Goal: Register for event/course

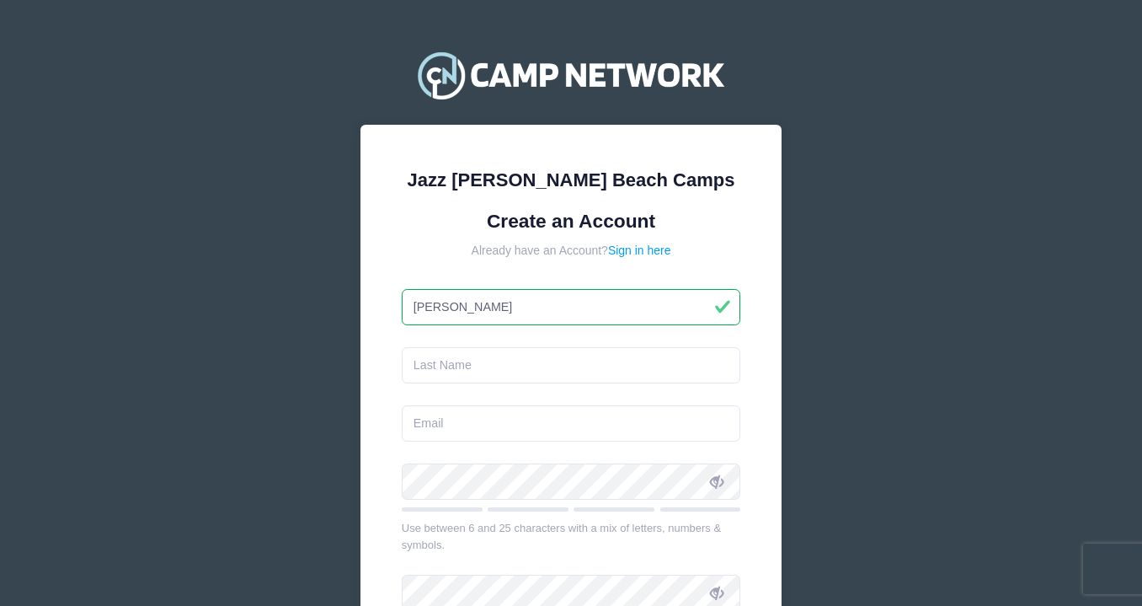
type input "[PERSON_NAME]"
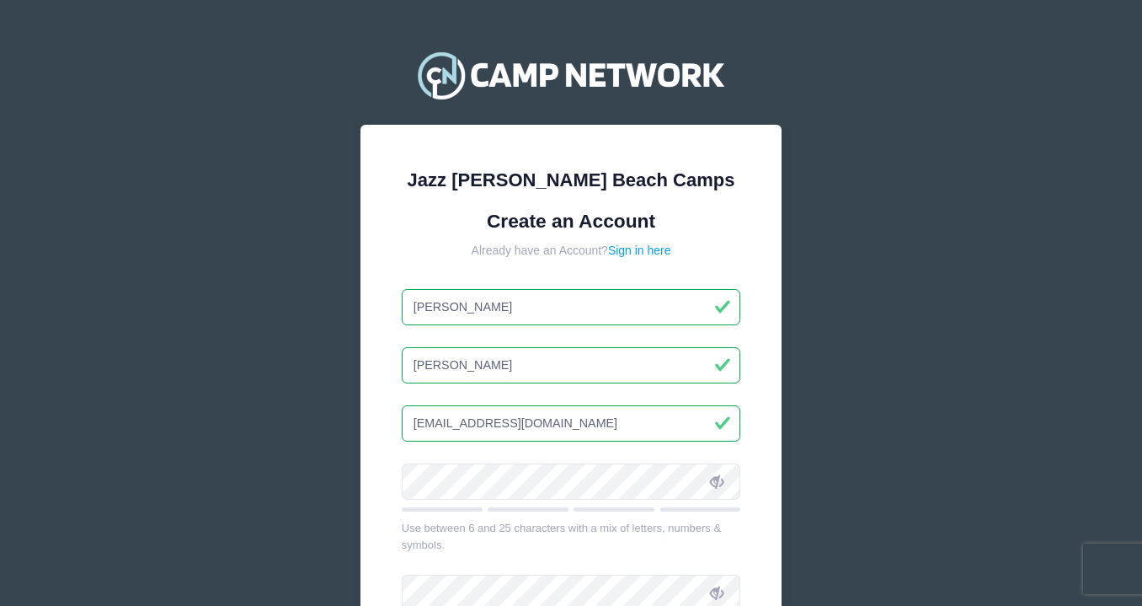
type input "[EMAIL_ADDRESS][DOMAIN_NAME]"
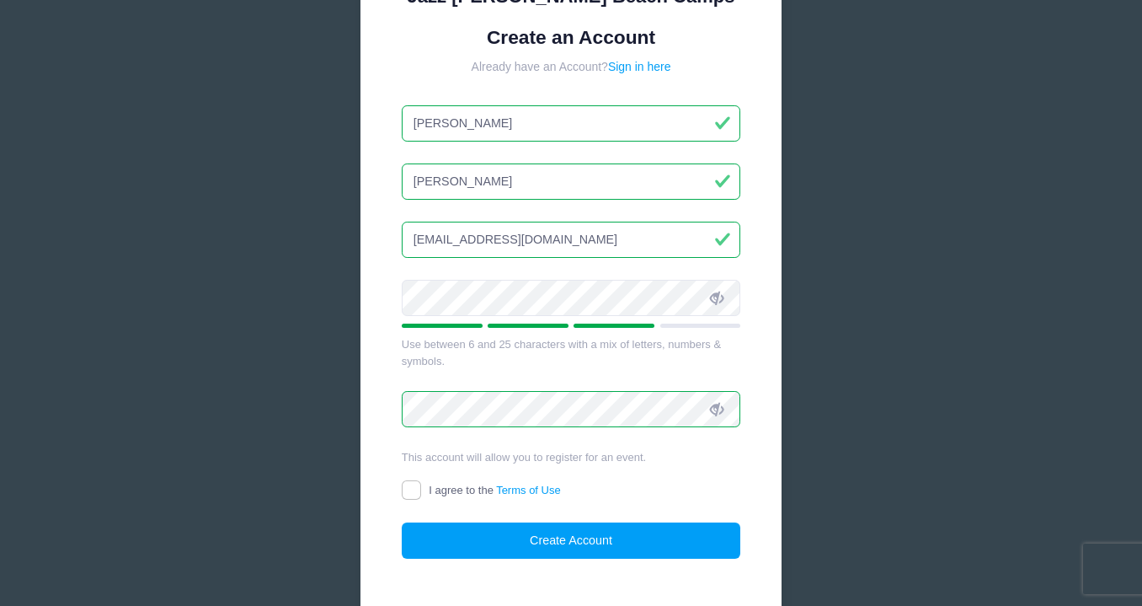
scroll to position [187, 0]
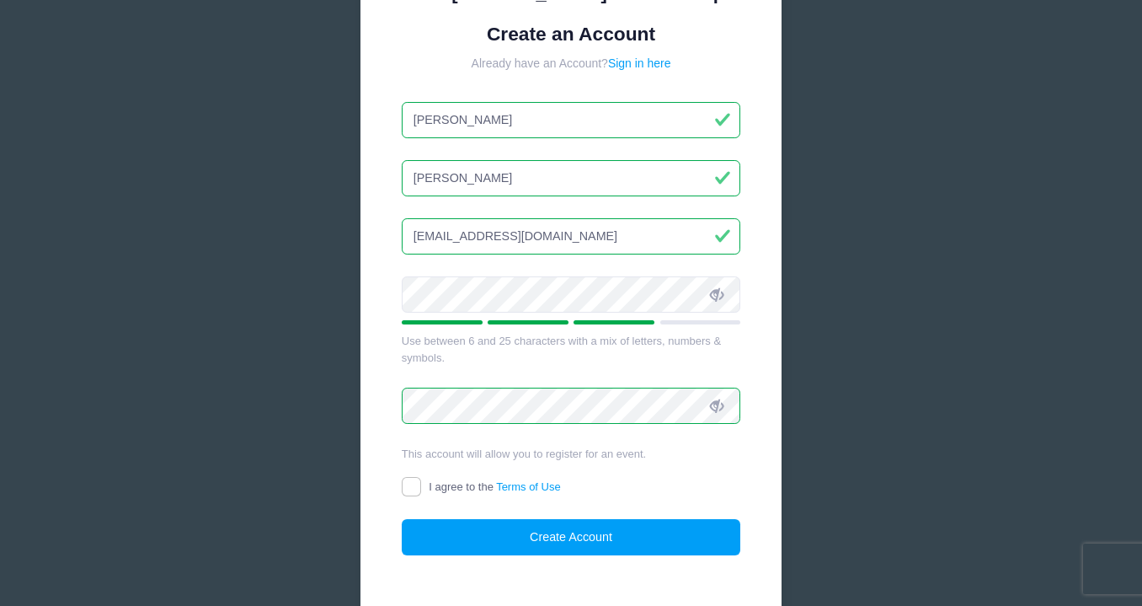
click at [415, 484] on input "I agree to the Terms of Use" at bounding box center [411, 486] width 19 height 19
checkbox input "true"
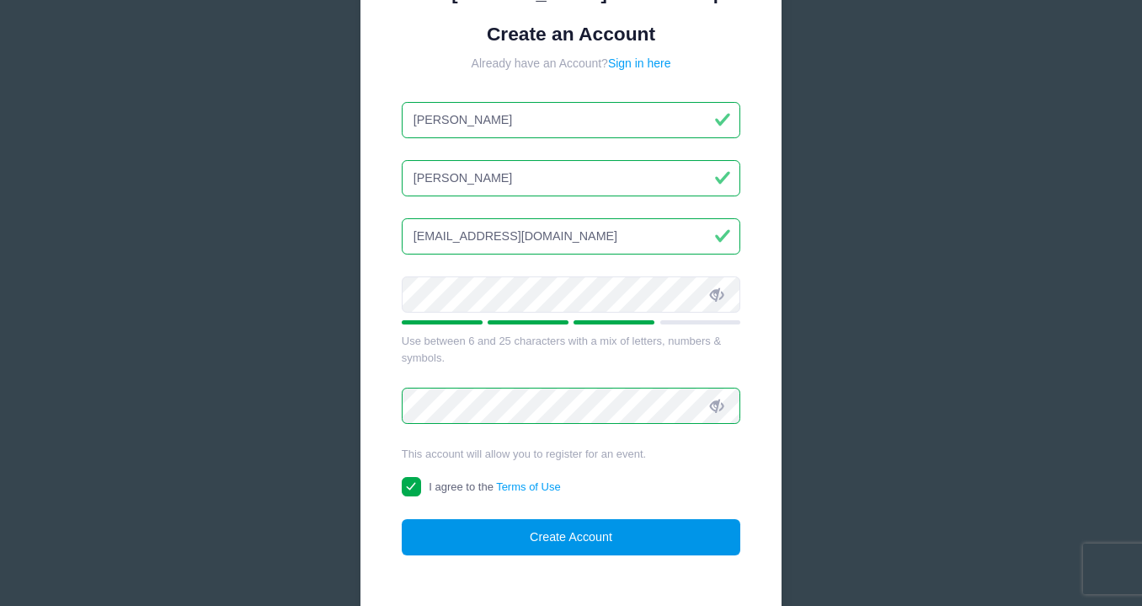
click at [508, 532] on button "Create Account" at bounding box center [571, 537] width 339 height 36
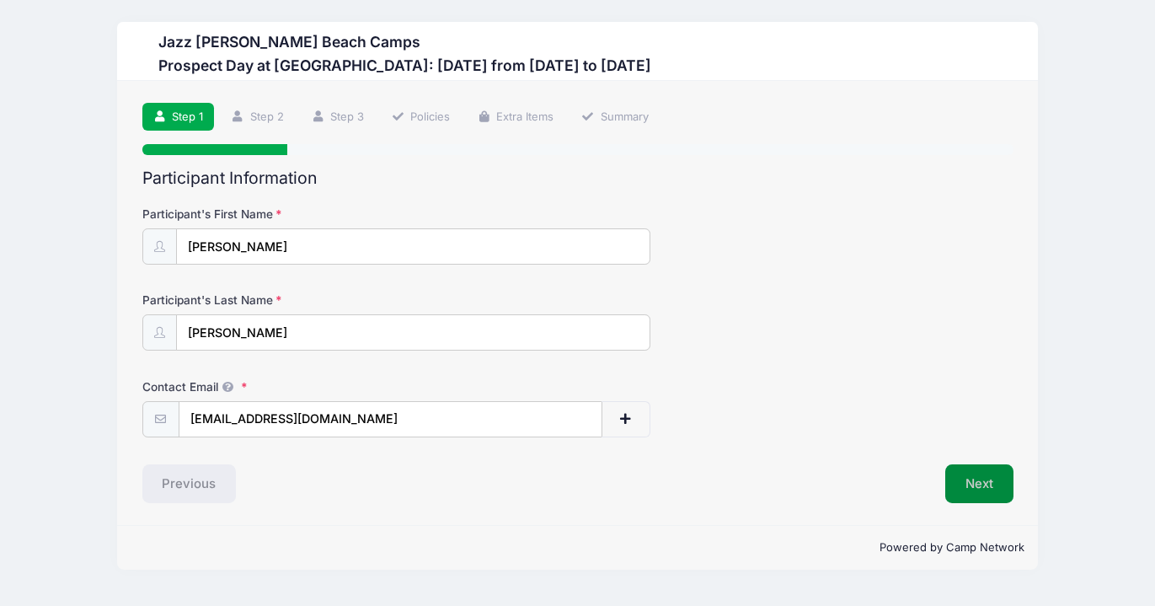
type input "[EMAIL_ADDRESS][DOMAIN_NAME]"
click at [959, 483] on button "Next" at bounding box center [979, 483] width 68 height 39
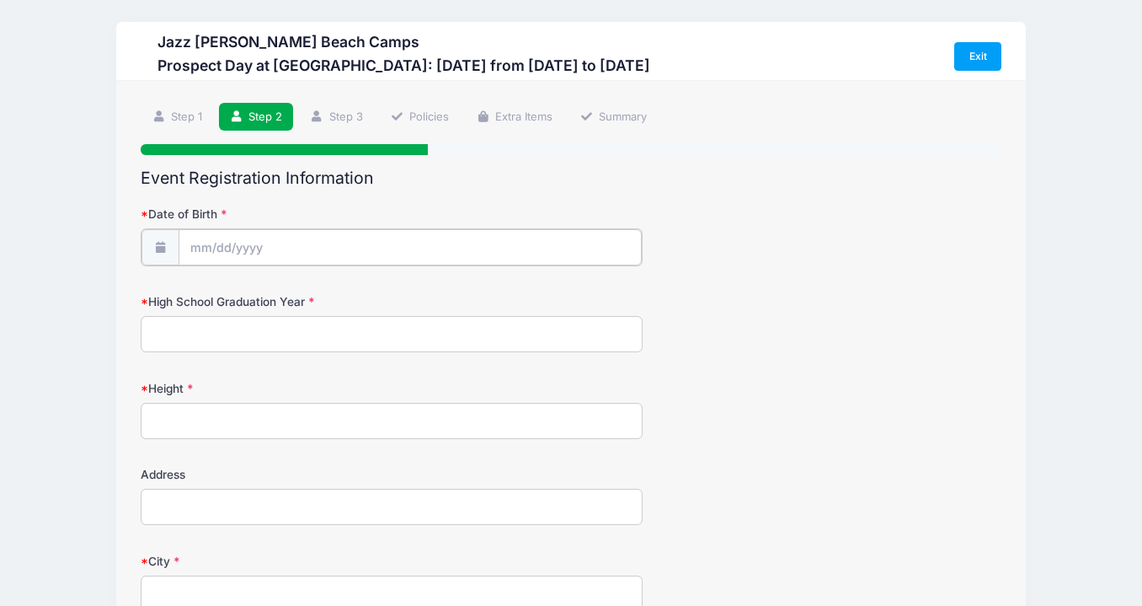
click at [238, 242] on input "Date of Birth" at bounding box center [411, 247] width 464 height 36
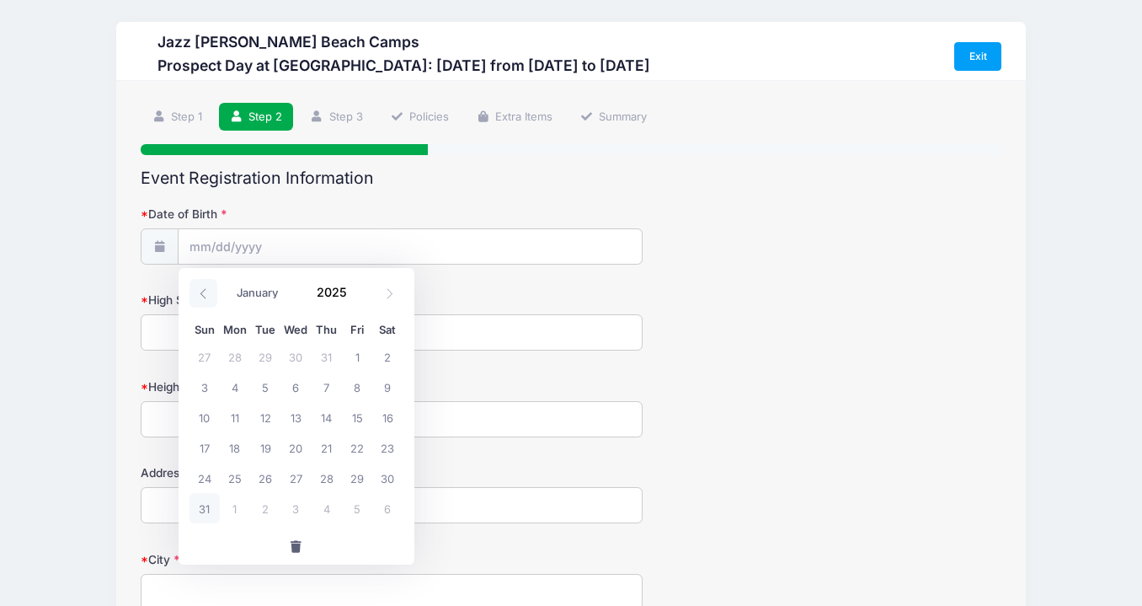
click at [206, 297] on icon at bounding box center [203, 293] width 11 height 11
click at [394, 292] on icon at bounding box center [389, 293] width 11 height 11
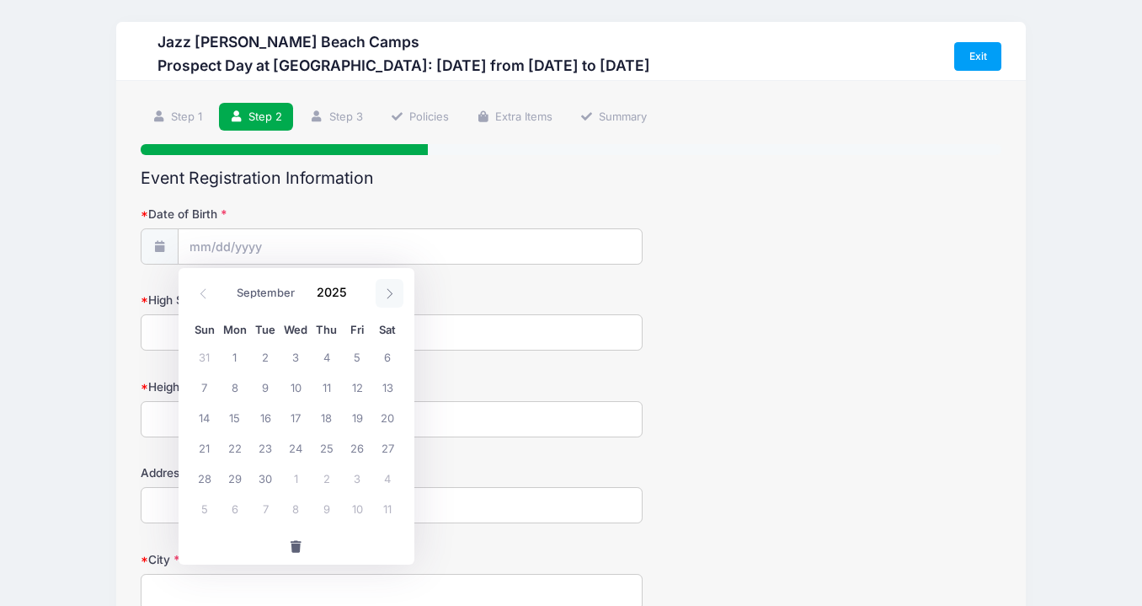
click at [394, 293] on icon at bounding box center [389, 293] width 11 height 11
select select "9"
click at [265, 446] on span "21" at bounding box center [265, 447] width 30 height 30
type input "[DATE]"
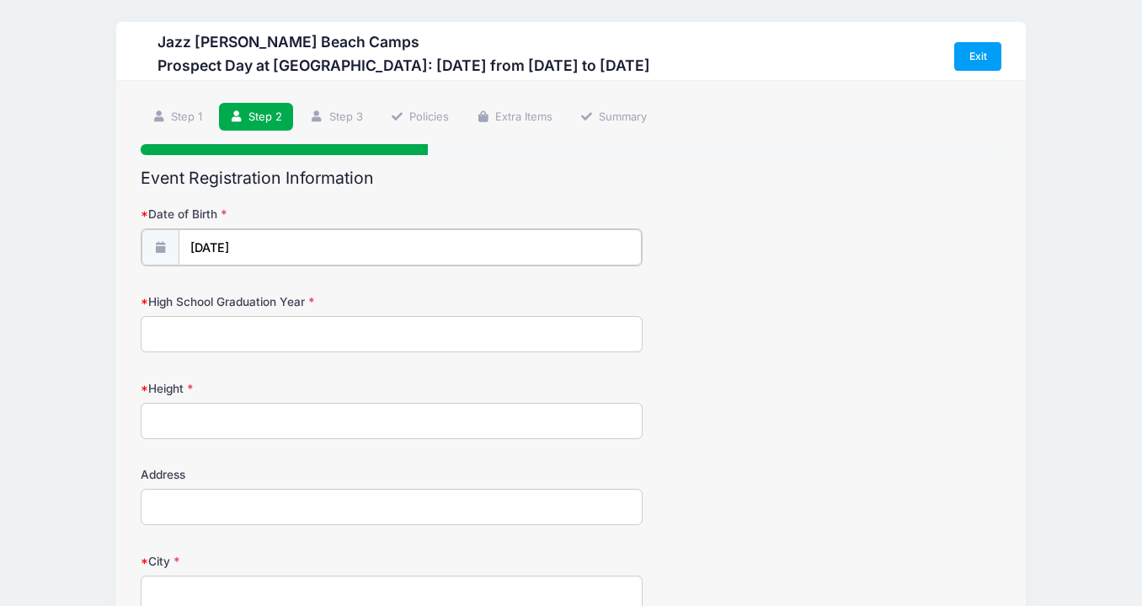
click at [268, 249] on input "[DATE]" at bounding box center [411, 247] width 464 height 36
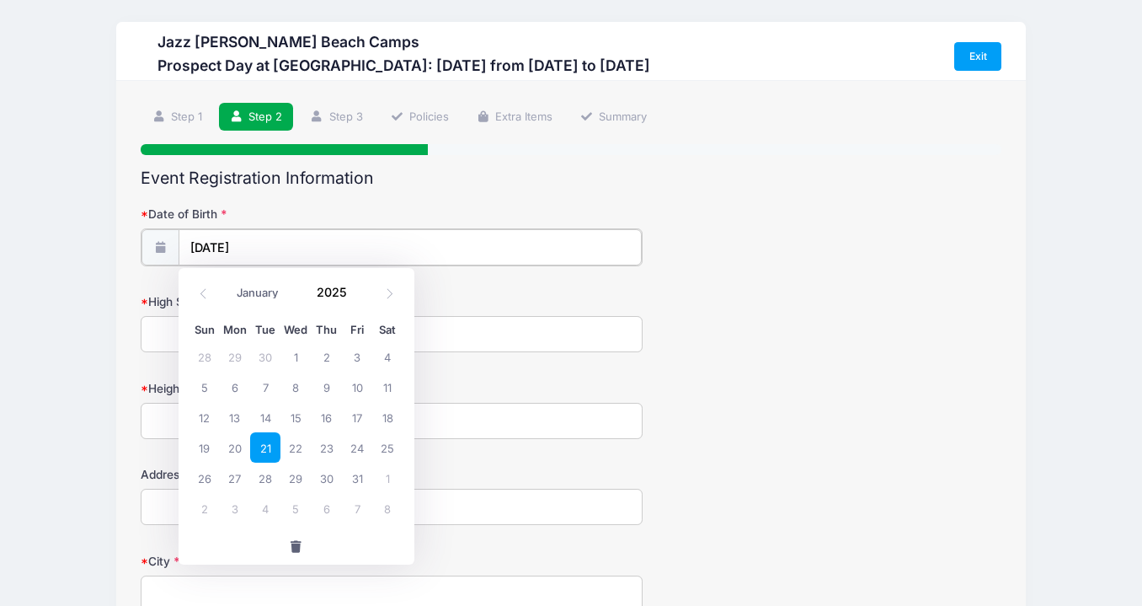
click at [268, 249] on input "[DATE]" at bounding box center [411, 247] width 464 height 36
click at [331, 295] on input "2025" at bounding box center [336, 292] width 55 height 25
click at [360, 298] on span at bounding box center [358, 298] width 12 height 13
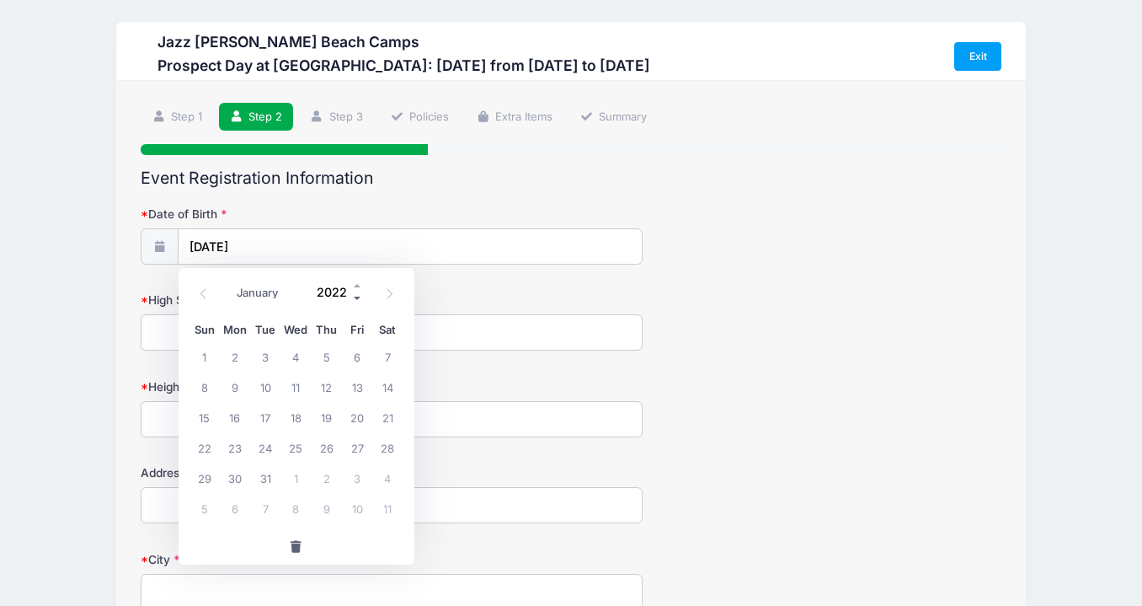
click at [360, 298] on span at bounding box center [358, 298] width 12 height 13
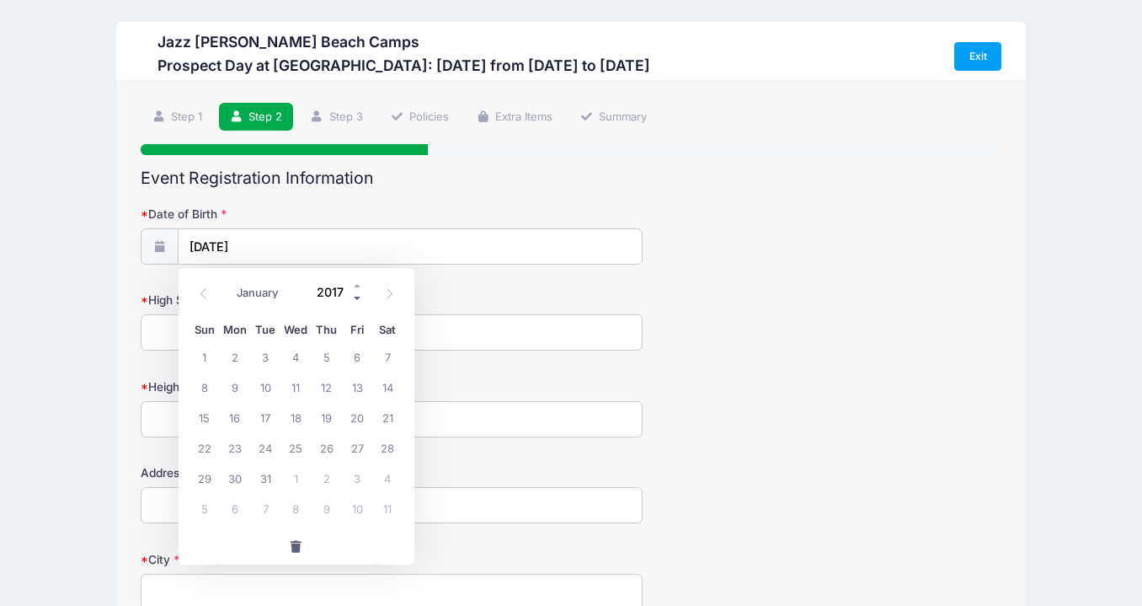
click at [360, 298] on span at bounding box center [358, 298] width 12 height 13
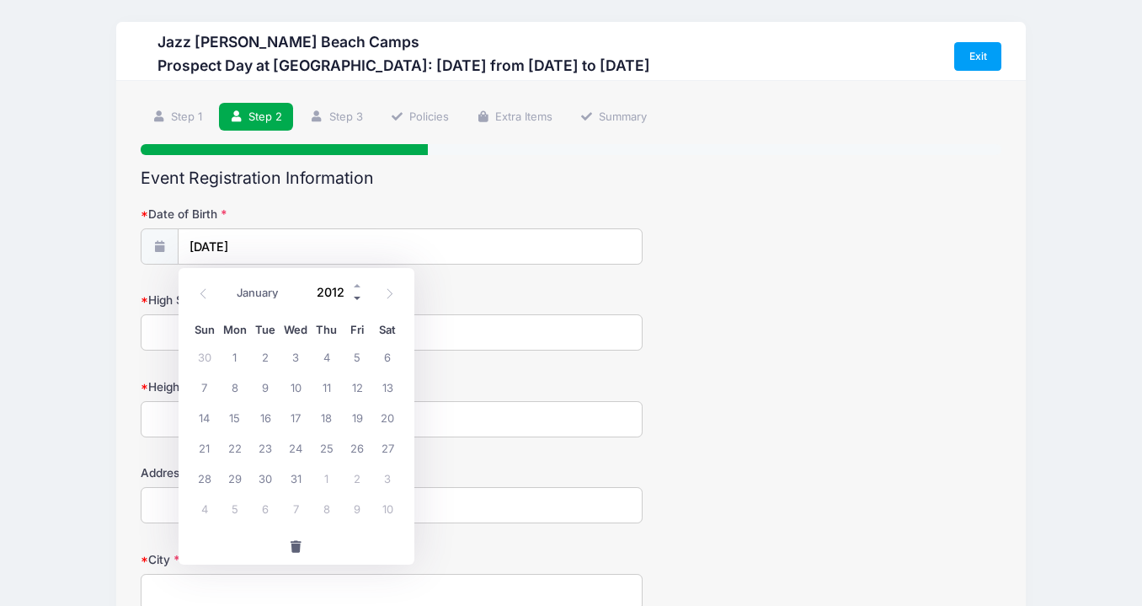
click at [360, 298] on span at bounding box center [358, 298] width 12 height 13
type input "2010"
click at [328, 447] on span "21" at bounding box center [327, 447] width 30 height 30
type input "[DATE]"
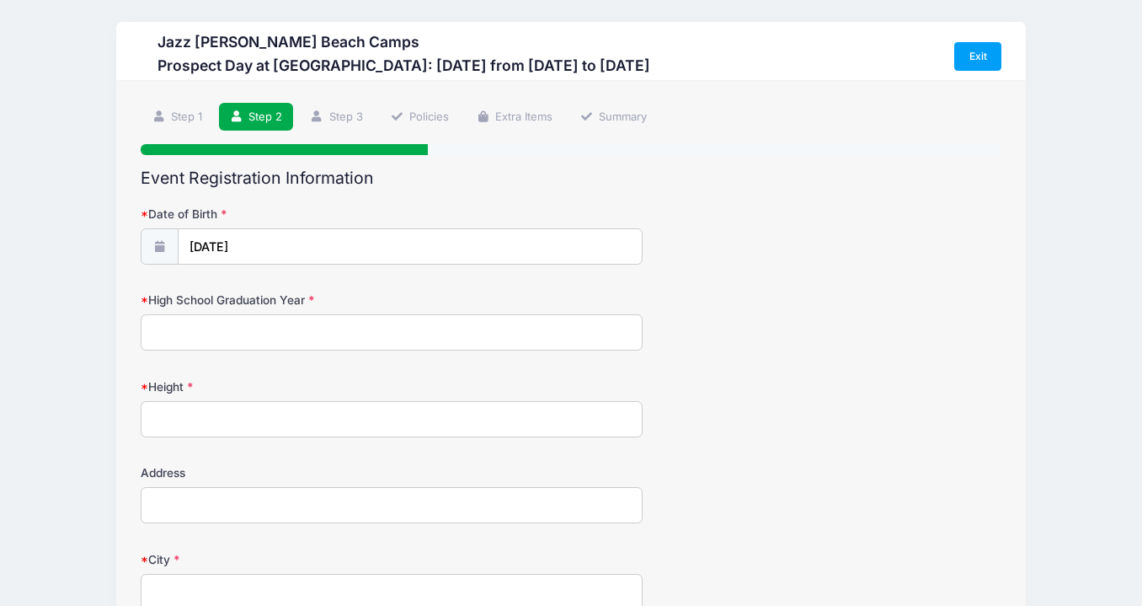
click at [292, 334] on input "High School Graduation Year" at bounding box center [392, 332] width 502 height 36
type input "2029"
click at [252, 426] on input "Height" at bounding box center [392, 419] width 502 height 36
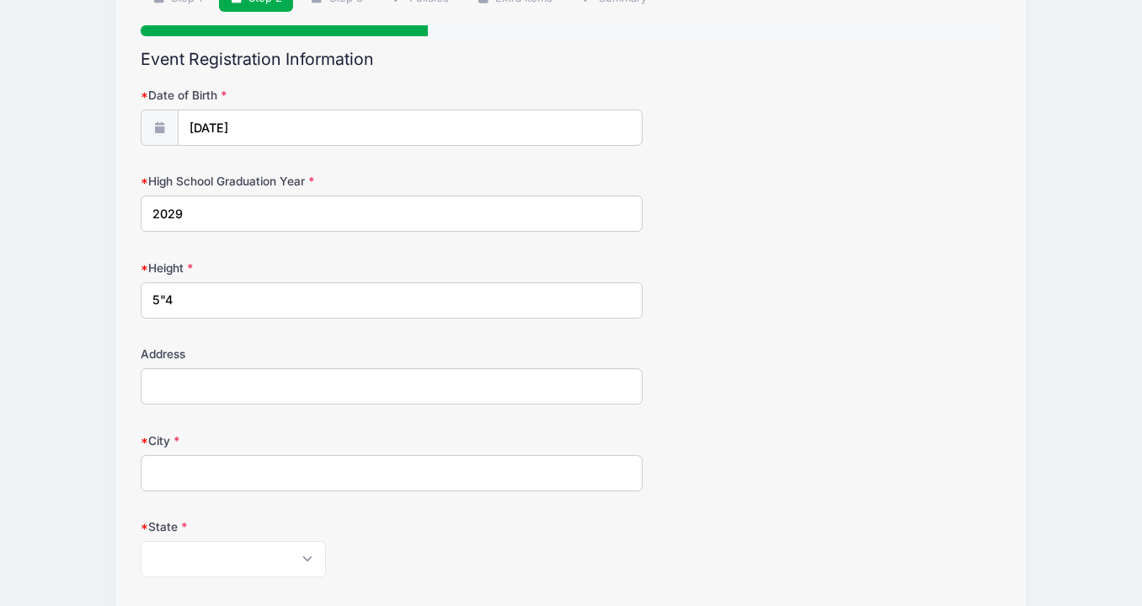
scroll to position [124, 0]
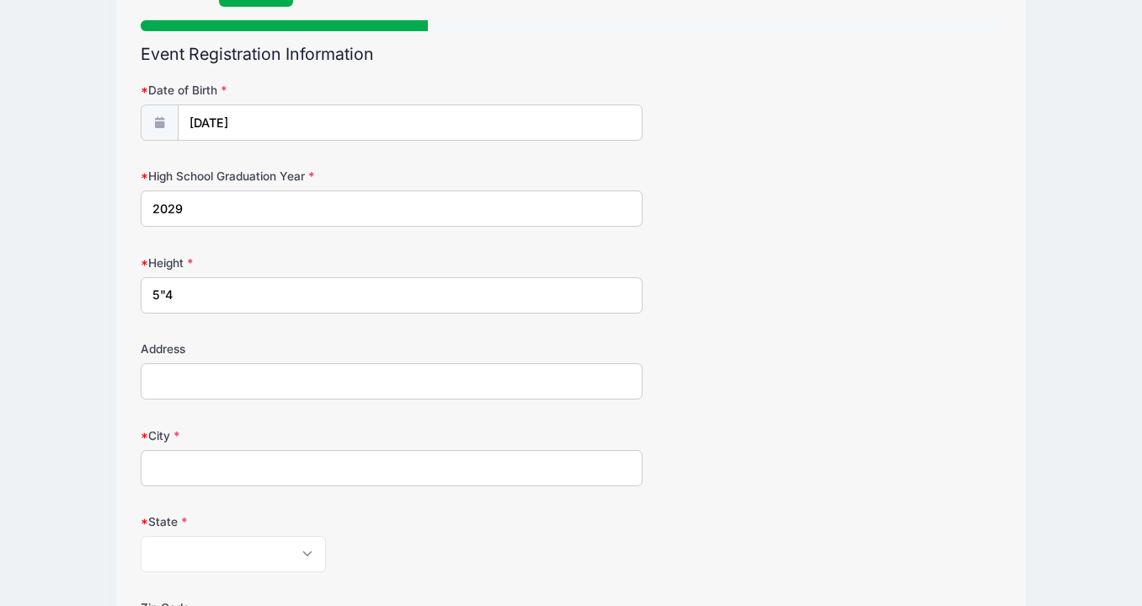
type input "5"4"
type input "1101 Hamlet Ln E"
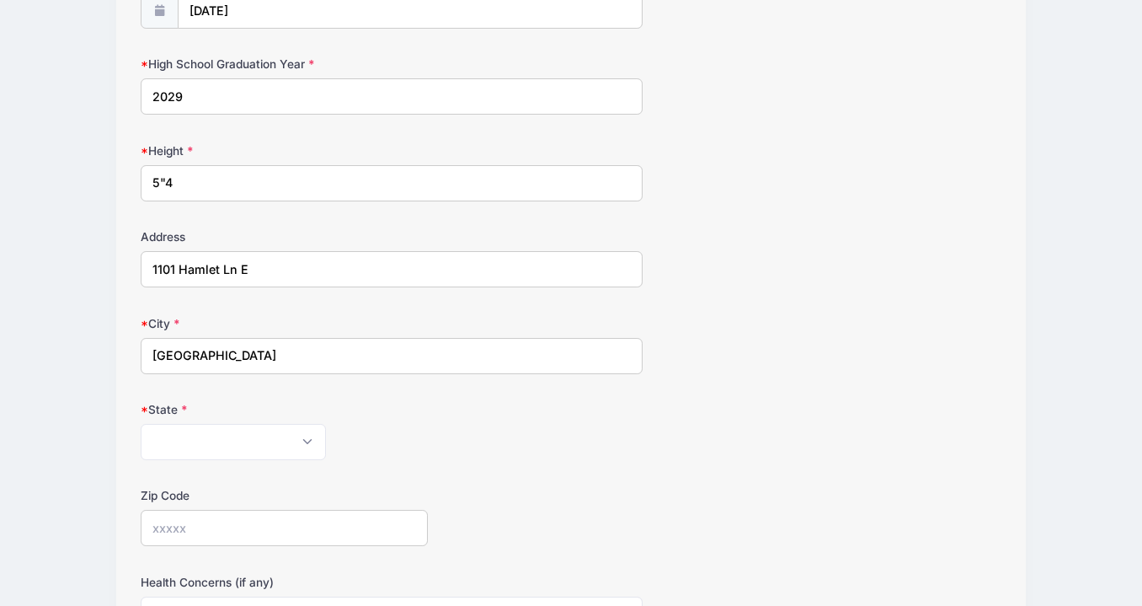
scroll to position [256, 0]
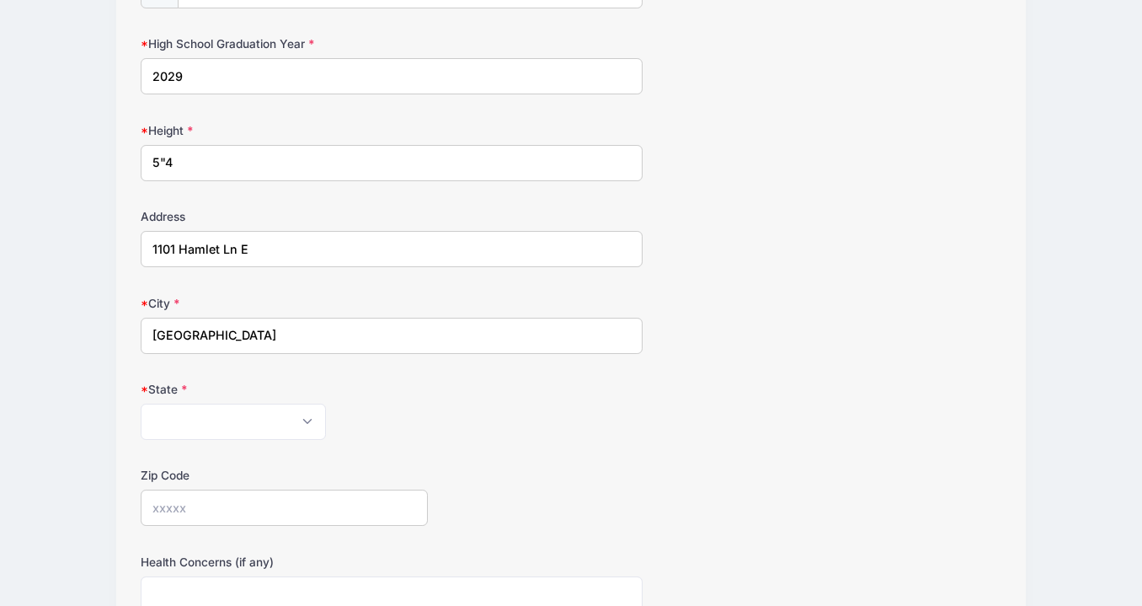
type input "[GEOGRAPHIC_DATA]"
select select "FL"
type input "32266"
click at [626, 474] on div "Zip Code 32266" at bounding box center [571, 496] width 861 height 59
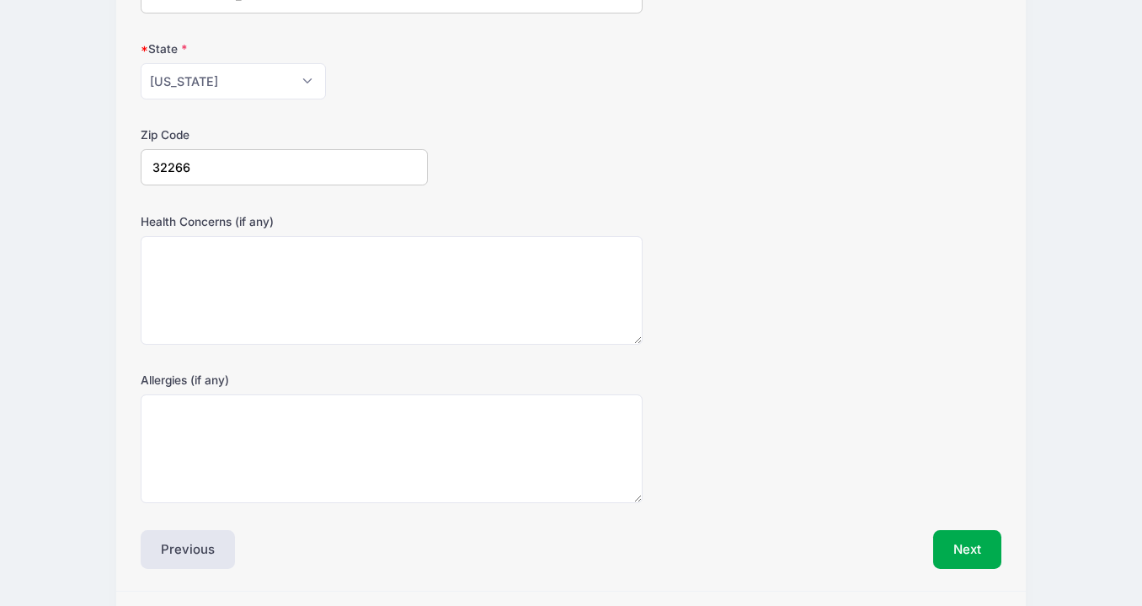
scroll to position [610, 0]
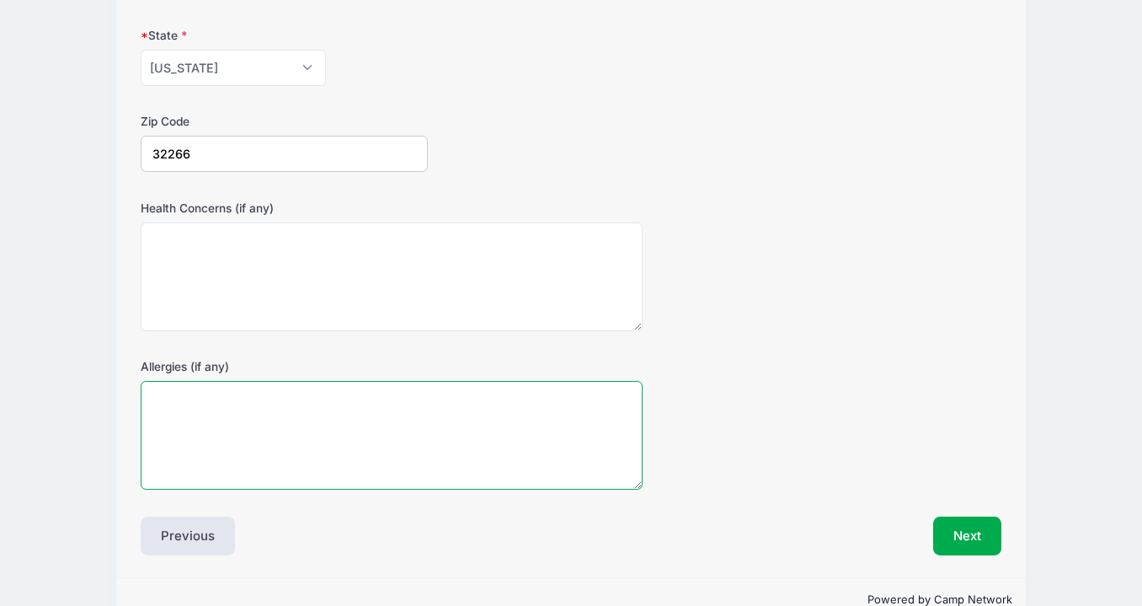
click at [262, 408] on textarea "Allergies (if any)" at bounding box center [392, 435] width 502 height 109
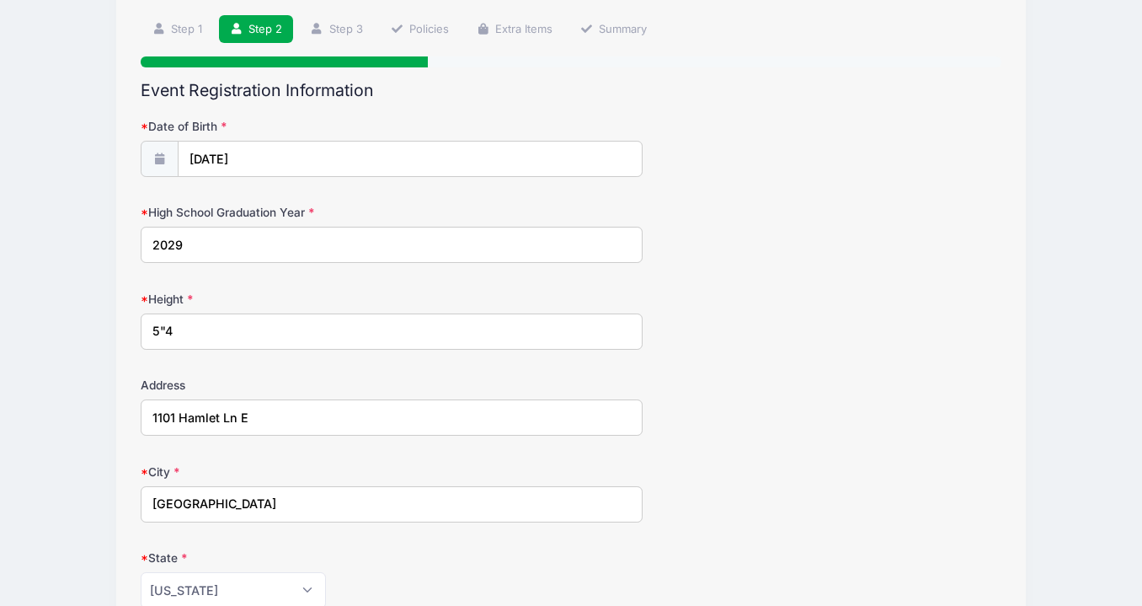
scroll to position [226, 1]
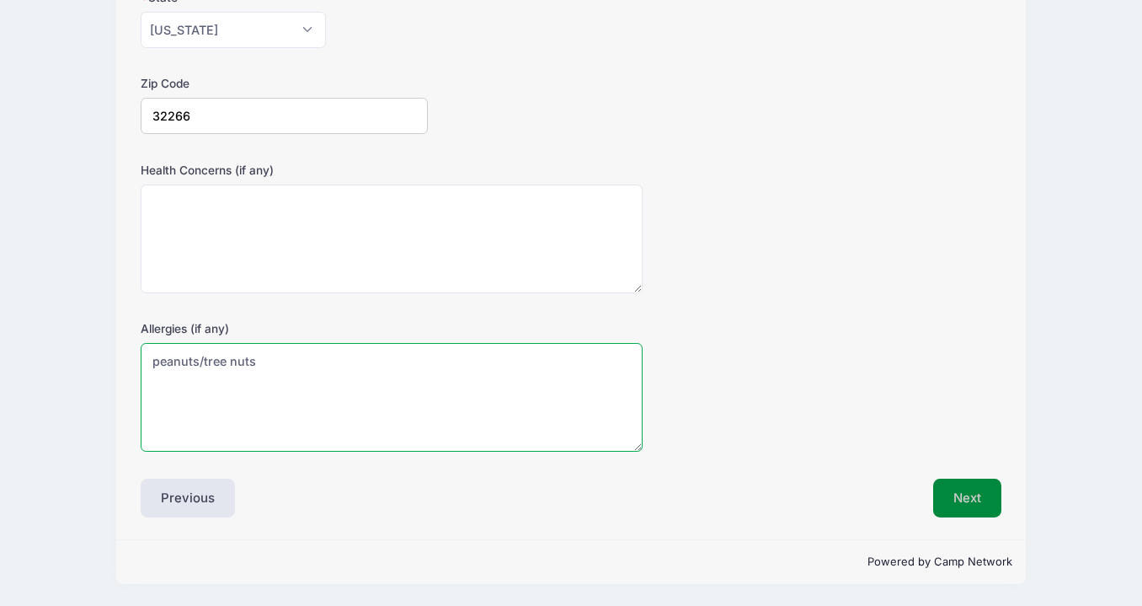
type textarea "peanuts/tree nuts"
click at [981, 496] on button "Next" at bounding box center [967, 497] width 68 height 39
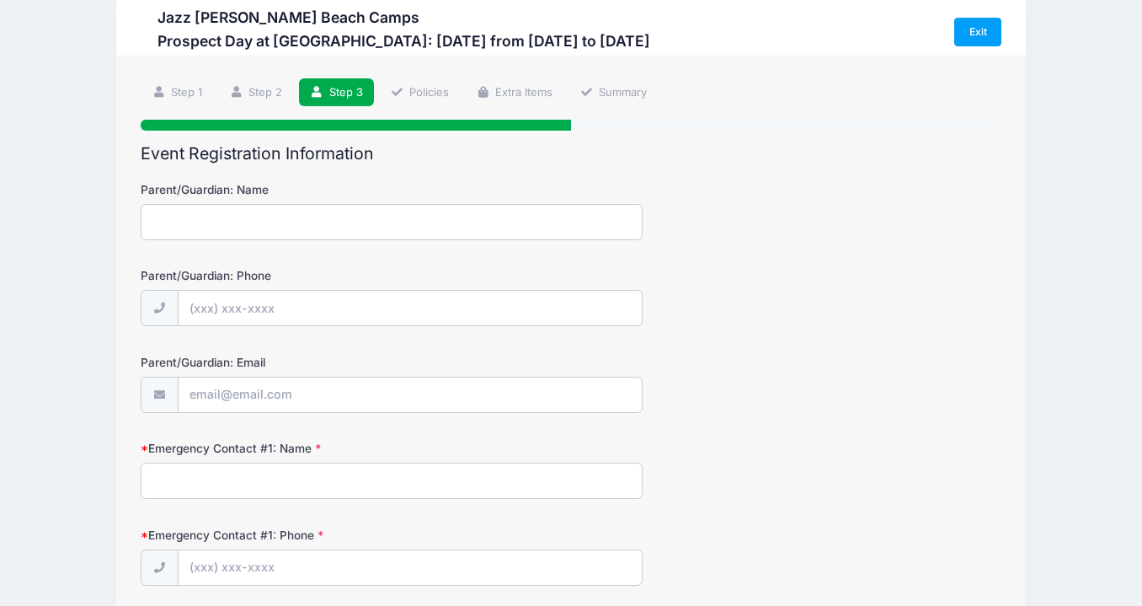
scroll to position [0, 0]
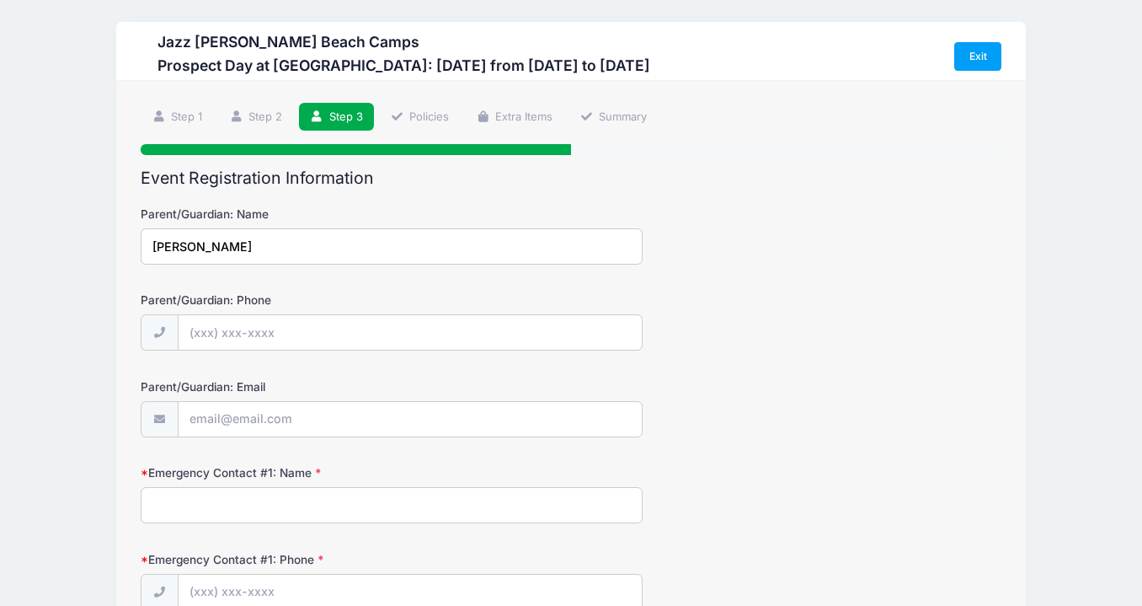
type input "[PERSON_NAME]"
type input "[PHONE_NUMBER]"
type input "[EMAIL_ADDRESS][DOMAIN_NAME]"
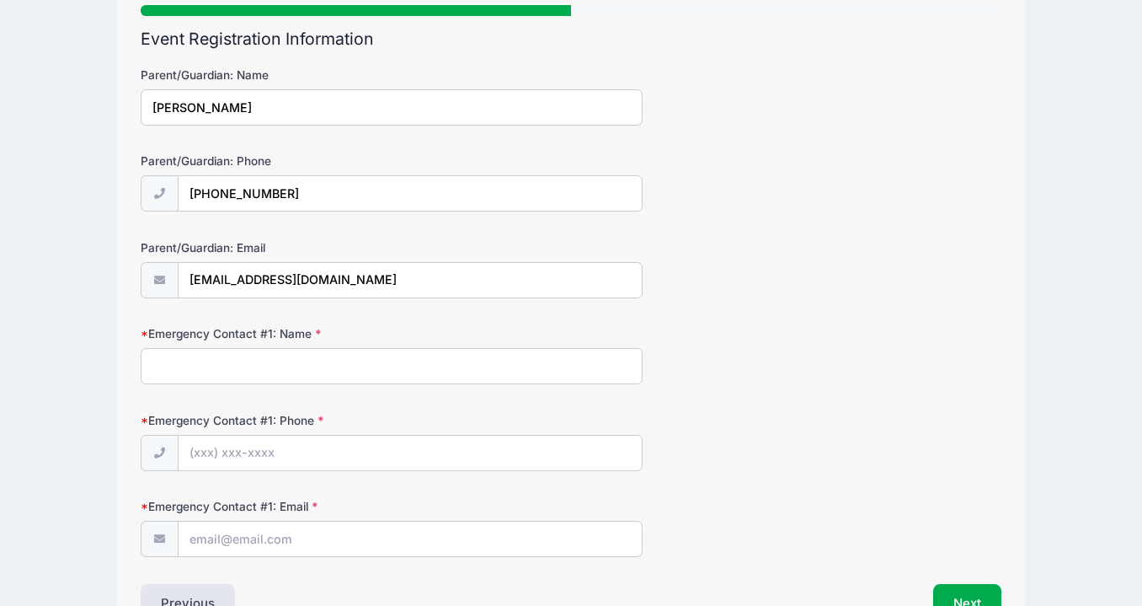
scroll to position [140, 0]
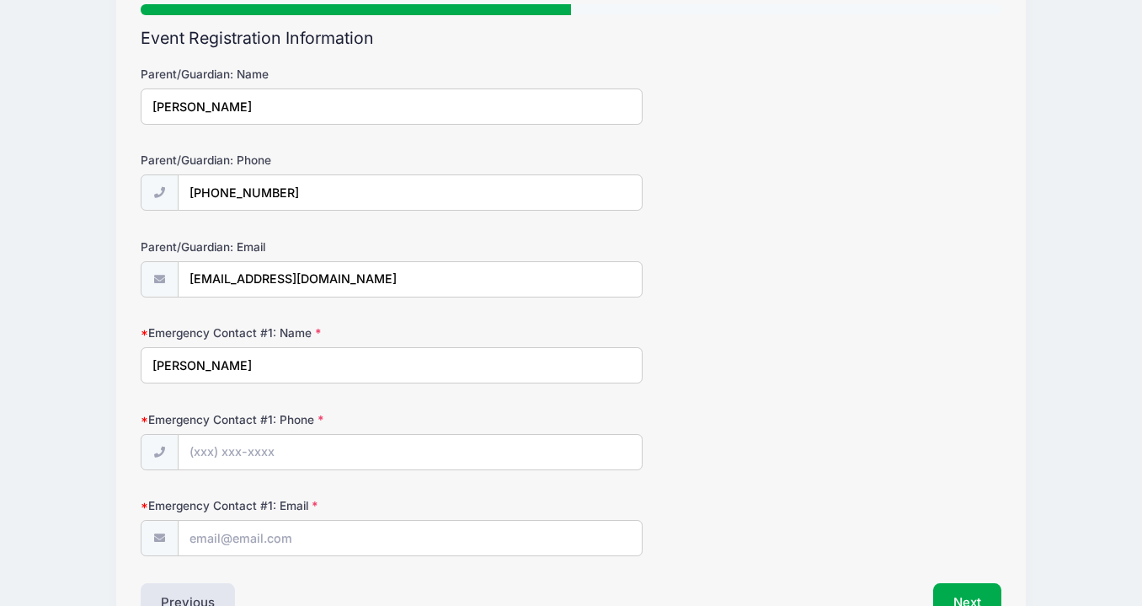
type input "[PERSON_NAME]"
click at [350, 417] on label "Emergency Contact #1: Phone" at bounding box center [284, 419] width 287 height 17
click at [350, 434] on input "Emergency Contact #1: Phone" at bounding box center [411, 452] width 466 height 36
type input "[PHONE_NUMBER]"
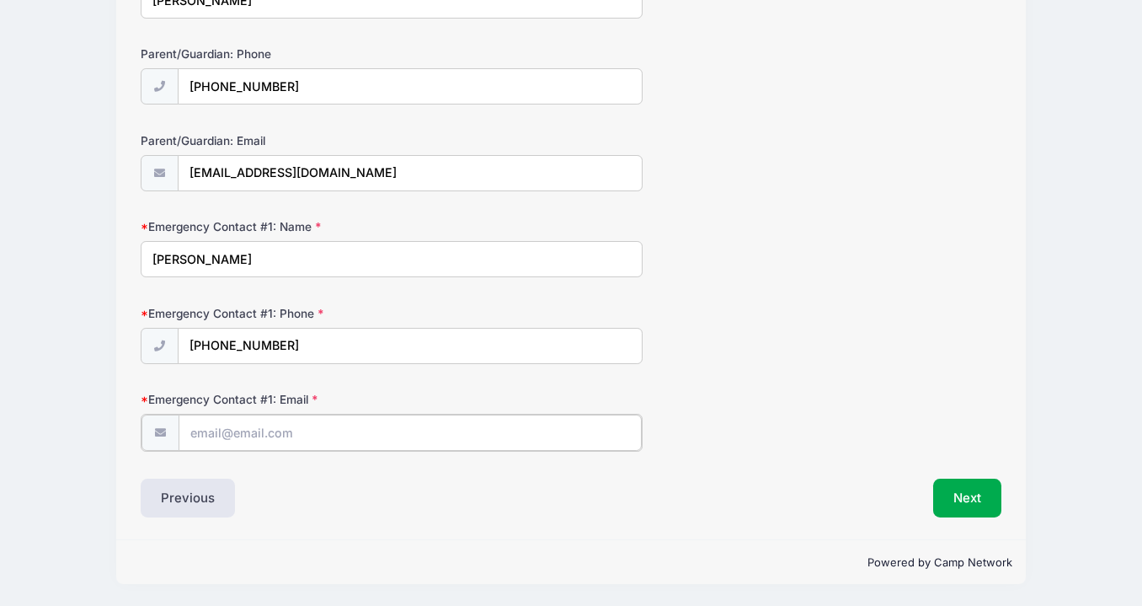
scroll to position [248, 0]
type input "[EMAIL_ADDRESS][DOMAIN_NAME]"
click at [361, 522] on div "Step 3 /7 Step 1 Step 2 Step 3 Policies Extra Items Summary Participant Informa…" at bounding box center [571, 188] width 910 height 703
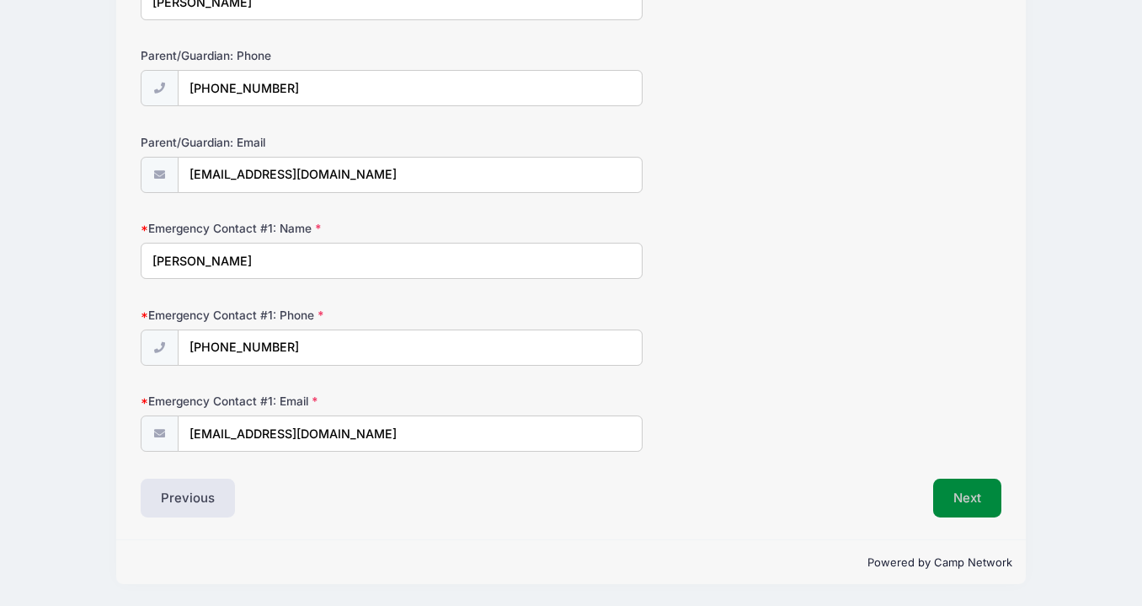
click at [976, 492] on button "Next" at bounding box center [967, 497] width 68 height 39
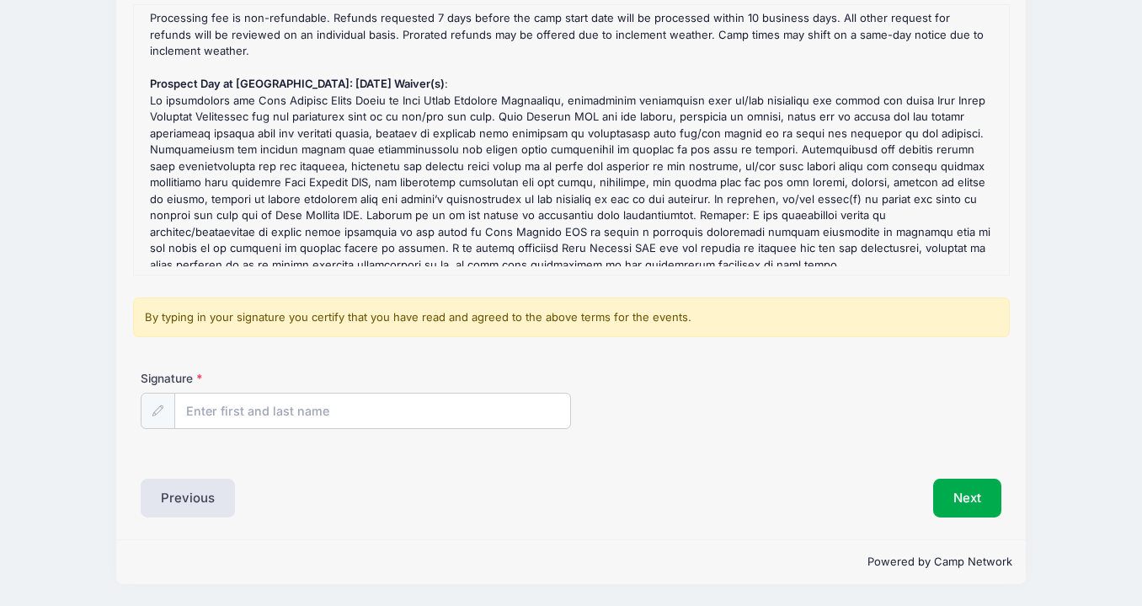
scroll to position [189, 0]
click at [269, 413] on input "Signature" at bounding box center [372, 412] width 395 height 36
type input "[PERSON_NAME]"
click at [965, 504] on button "Next" at bounding box center [967, 498] width 68 height 39
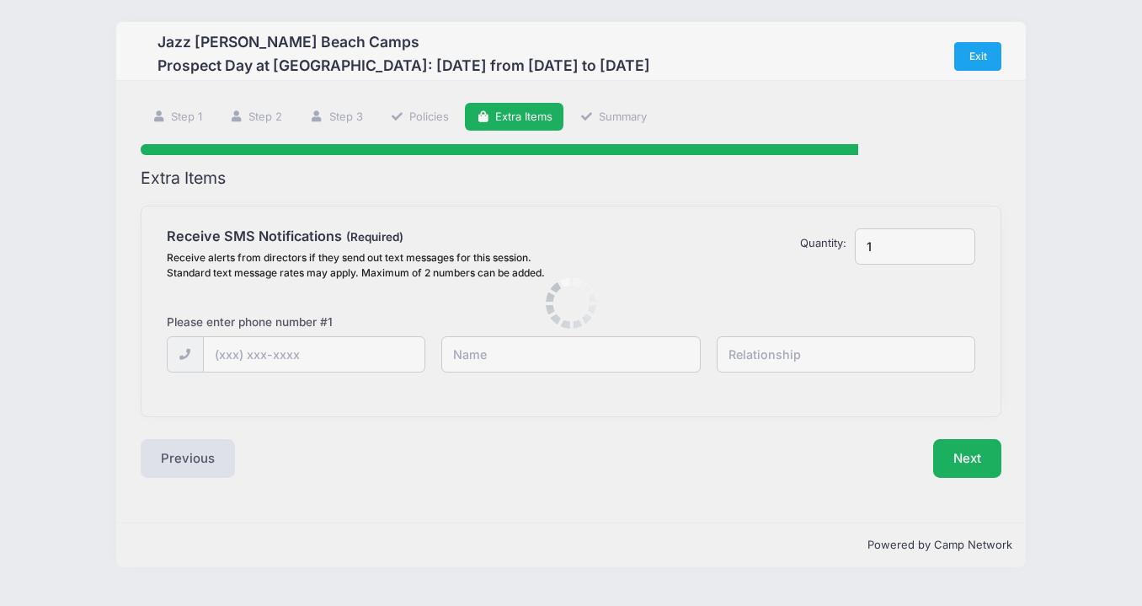
scroll to position [0, 0]
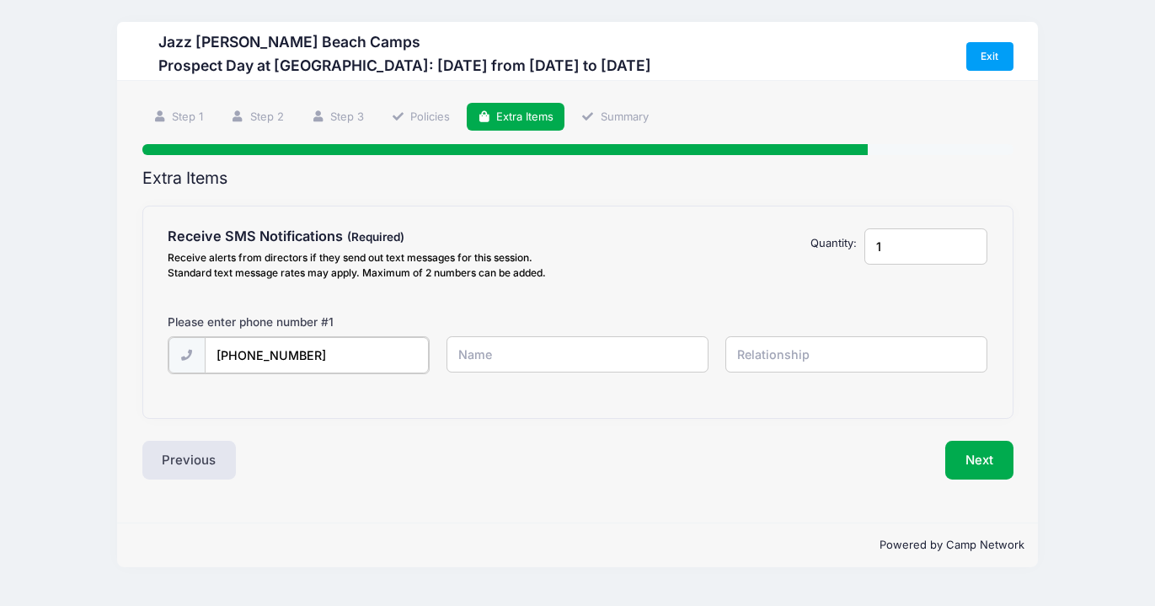
type input "[PHONE_NUMBER]"
type input "[PERSON_NAME]"
click at [799, 351] on input "text" at bounding box center [856, 354] width 263 height 36
type input "mother"
click at [991, 468] on button "Next" at bounding box center [979, 458] width 68 height 39
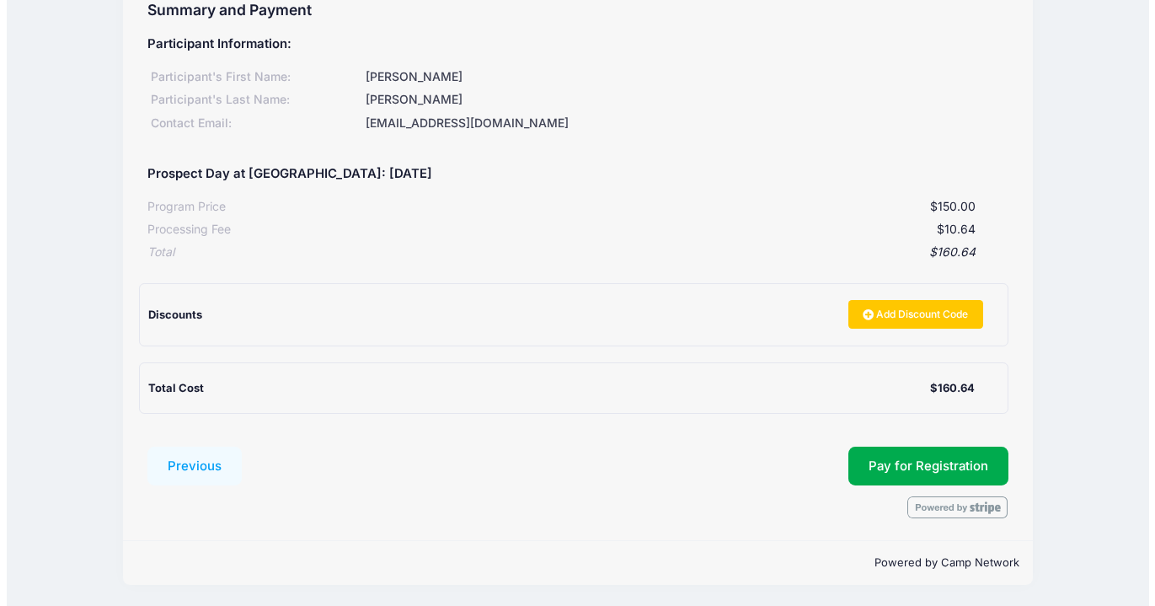
scroll to position [167, 0]
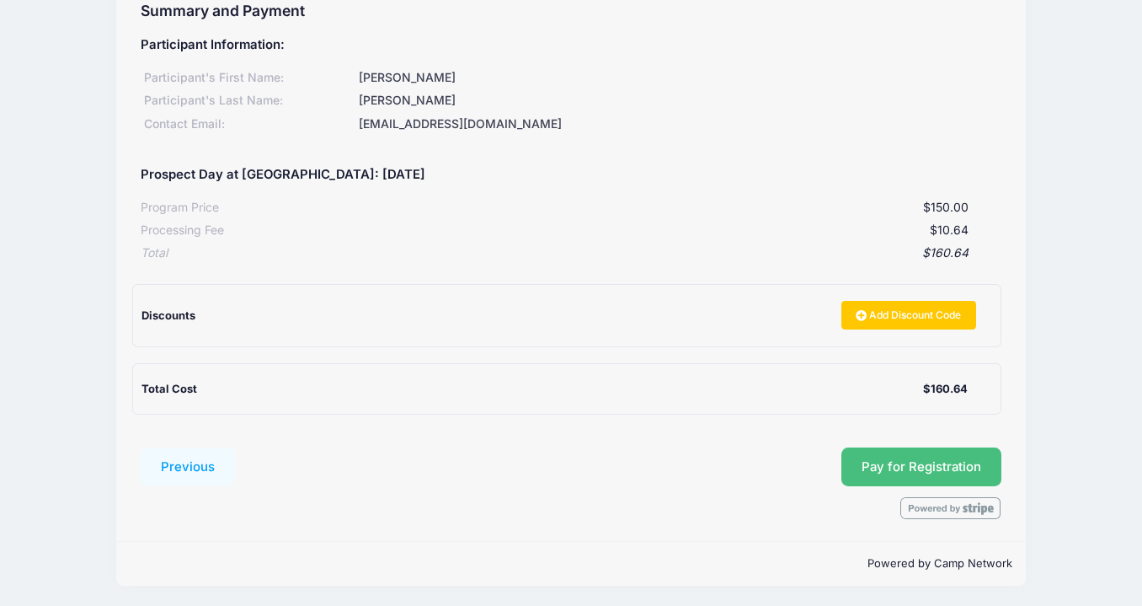
click at [923, 473] on button "Pay for Registration" at bounding box center [922, 466] width 160 height 39
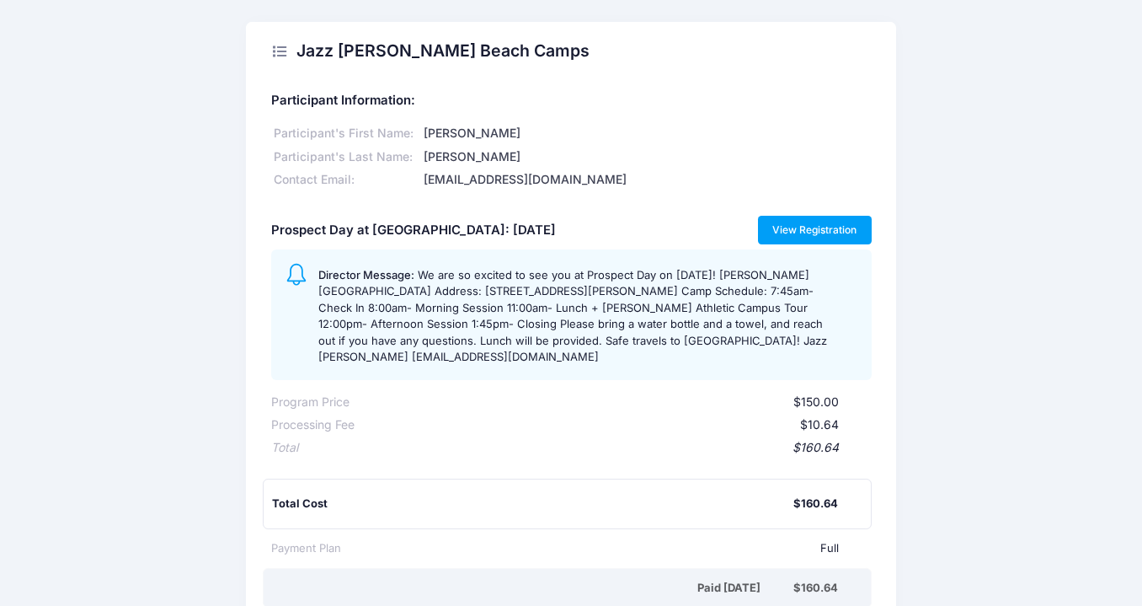
click at [831, 228] on link "View Registration" at bounding box center [815, 230] width 114 height 29
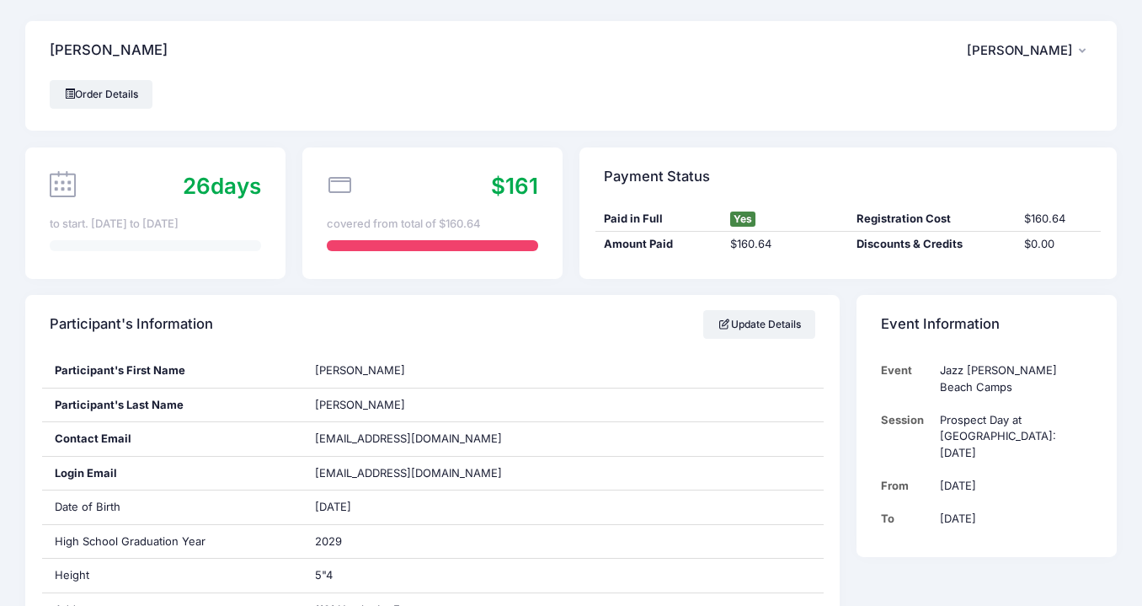
click at [1082, 51] on icon "button" at bounding box center [1085, 51] width 13 height 0
click at [932, 139] on link "Logout" at bounding box center [987, 141] width 195 height 32
